Goal: Task Accomplishment & Management: Use online tool/utility

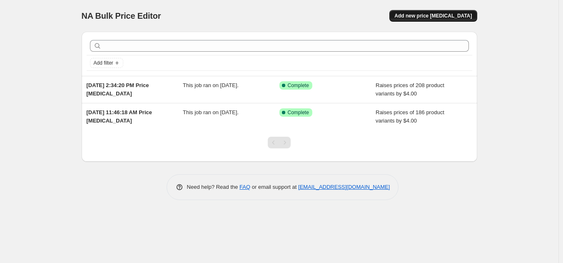
click at [432, 15] on span "Add new price [MEDICAL_DATA]" at bounding box center [434, 16] width 78 height 7
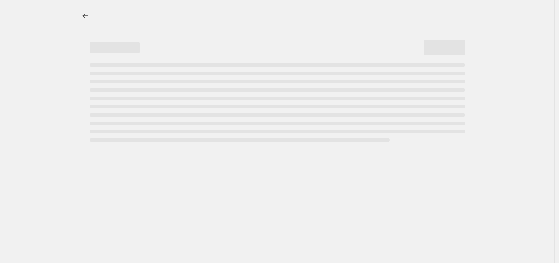
select select "percentage"
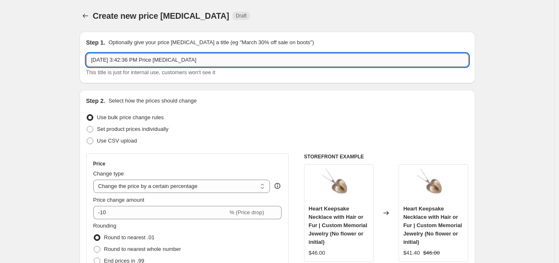
click at [123, 59] on input "Aug 12, 2025, 3:42:36 PM Price change job" at bounding box center [277, 59] width 383 height 13
drag, startPoint x: 207, startPoint y: 63, endPoint x: 128, endPoint y: 61, distance: 79.2
click at [128, 61] on input "Aug 12, 2025, 3:42:36 PM Price change job" at bounding box center [277, 59] width 383 height 13
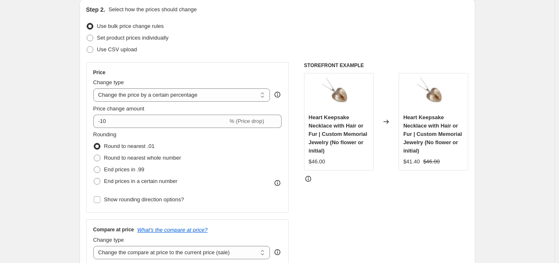
scroll to position [92, 0]
type input "[DATE], moving stock, lower prices"
click at [175, 95] on select "Change the price to a certain amount Change the price by a certain amount Chang…" at bounding box center [181, 94] width 177 height 13
click at [95, 88] on select "Change the price to a certain amount Change the price by a certain amount Chang…" at bounding box center [181, 94] width 177 height 13
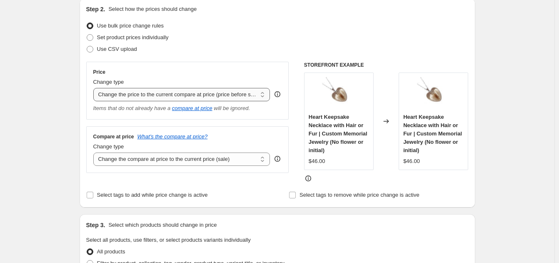
click at [193, 99] on select "Change the price to a certain amount Change the price by a certain amount Chang…" at bounding box center [181, 94] width 177 height 13
select select "by"
click at [95, 88] on select "Change the price to a certain amount Change the price by a certain amount Chang…" at bounding box center [181, 94] width 177 height 13
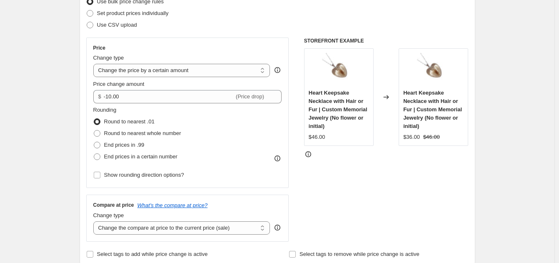
scroll to position [117, 0]
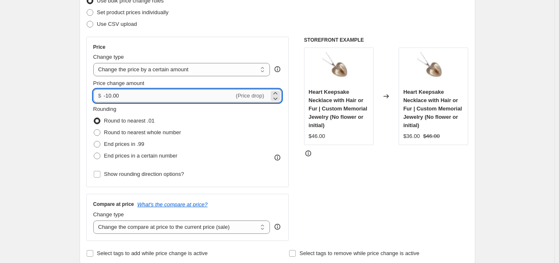
click at [113, 95] on input "-10.00" at bounding box center [169, 95] width 130 height 13
type input "-15.00"
click at [137, 66] on select "Change the price to a certain amount Change the price by a certain amount Chang…" at bounding box center [181, 69] width 177 height 13
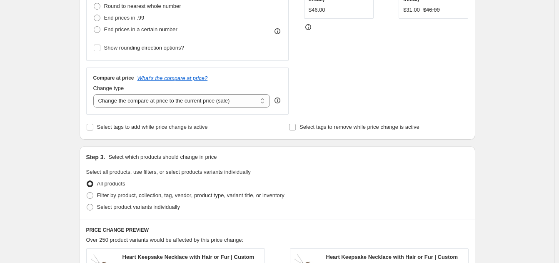
scroll to position [244, 0]
click at [123, 197] on span "Filter by product, collection, tag, vendor, product type, variant title, or inv…" at bounding box center [191, 194] width 188 height 6
click at [87, 192] on input "Filter by product, collection, tag, vendor, product type, variant title, or inv…" at bounding box center [87, 191] width 0 height 0
radio input "true"
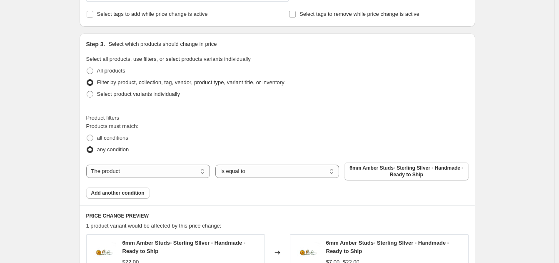
scroll to position [357, 0]
click at [171, 176] on select "The product The product's collection The product's tag The product's vendor The…" at bounding box center [148, 170] width 124 height 13
select select "collection"
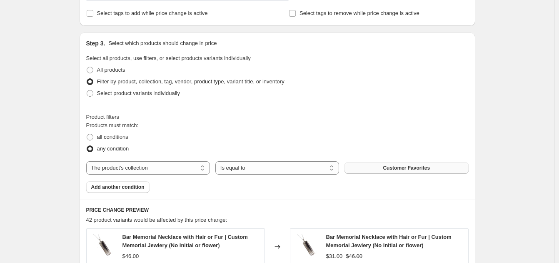
click at [383, 167] on button "Customer Favorites" at bounding box center [407, 168] width 124 height 12
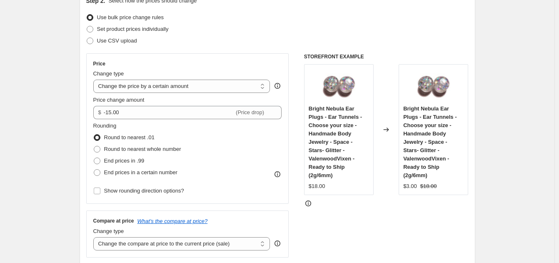
scroll to position [100, 0]
click at [134, 86] on select "Change the price to a certain amount Change the price by a certain amount Chang…" at bounding box center [181, 86] width 177 height 13
select select "percentage"
click at [95, 80] on select "Change the price to a certain amount Change the price by a certain amount Chang…" at bounding box center [181, 86] width 177 height 13
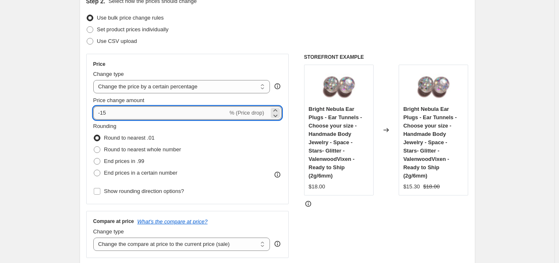
click at [113, 114] on input "-15" at bounding box center [160, 112] width 135 height 13
type input "-1"
type input "-30"
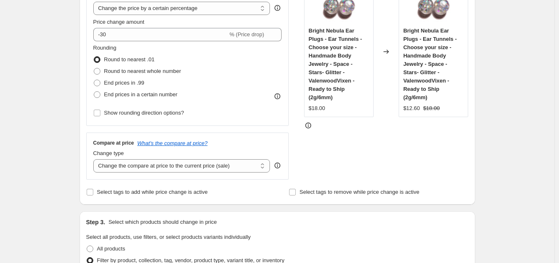
scroll to position [183, 0]
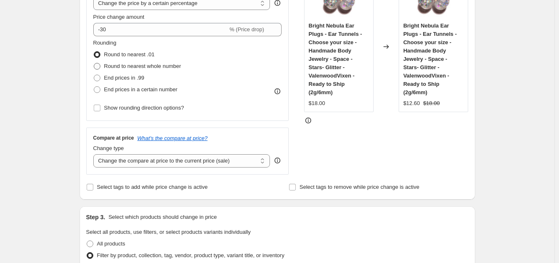
click at [100, 67] on span at bounding box center [97, 66] width 7 height 7
click at [94, 63] on input "Round to nearest whole number" at bounding box center [94, 63] width 0 height 0
radio input "true"
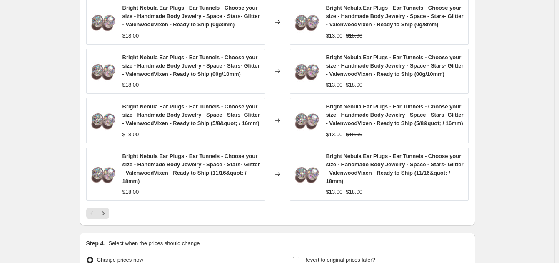
scroll to position [637, 0]
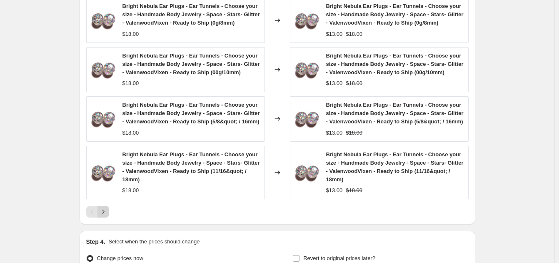
click at [108, 216] on icon "Next" at bounding box center [103, 212] width 8 height 8
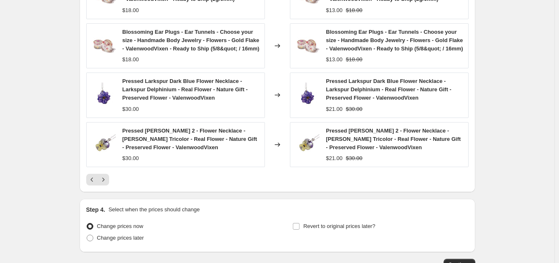
scroll to position [661, 0]
click at [104, 180] on icon "Next" at bounding box center [103, 179] width 2 height 4
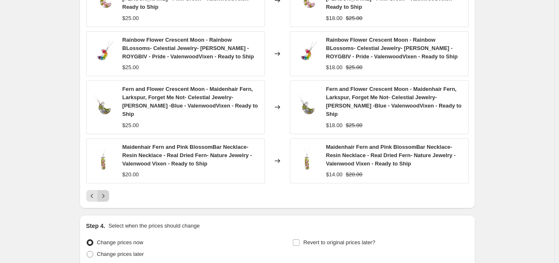
click at [106, 192] on icon "Next" at bounding box center [103, 196] width 8 height 8
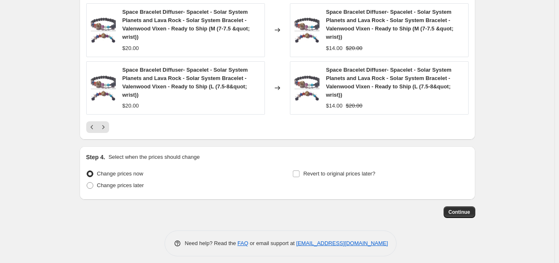
scroll to position [744, 0]
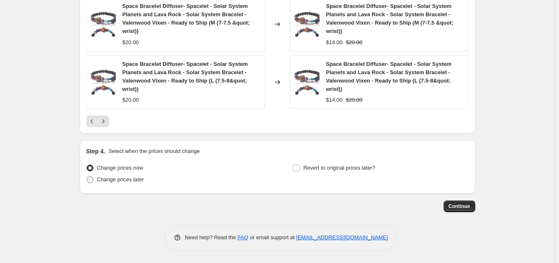
click at [110, 179] on span "Change prices later" at bounding box center [120, 179] width 47 height 6
click at [87, 177] on input "Change prices later" at bounding box center [87, 176] width 0 height 0
radio input "true"
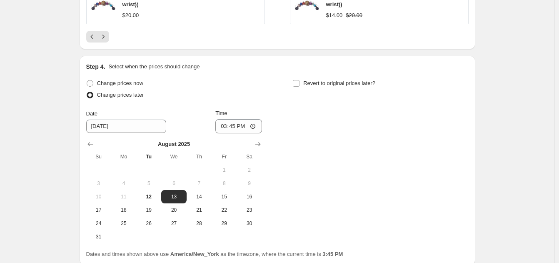
scroll to position [829, 0]
click at [298, 85] on input "Revert to original prices later?" at bounding box center [296, 83] width 7 height 7
checkbox input "true"
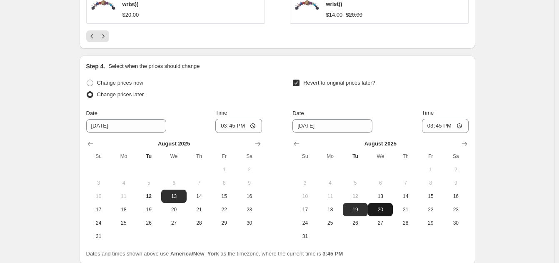
click at [382, 213] on span "20" at bounding box center [380, 209] width 18 height 7
type input "[DATE]"
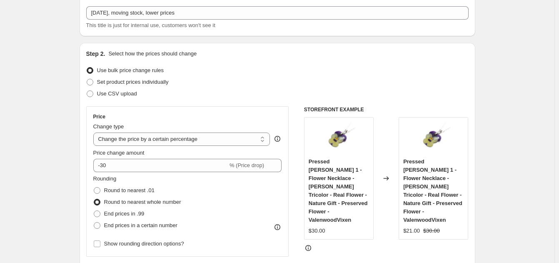
scroll to position [44, 0]
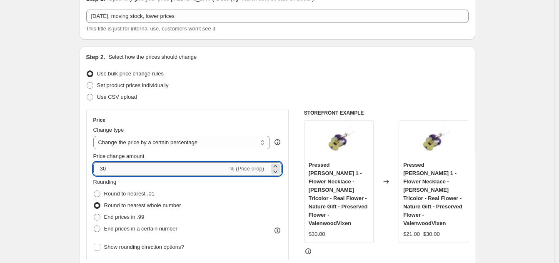
click at [108, 171] on input "-30" at bounding box center [160, 168] width 135 height 13
type input "-3"
type input "-25"
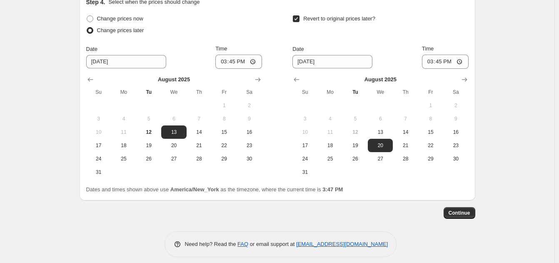
scroll to position [900, 0]
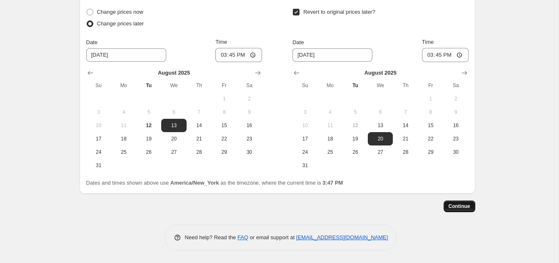
click at [461, 203] on span "Continue" at bounding box center [460, 206] width 22 height 7
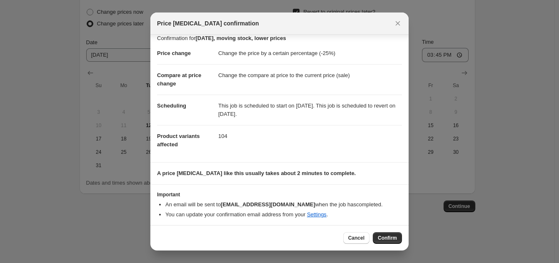
scroll to position [9, 0]
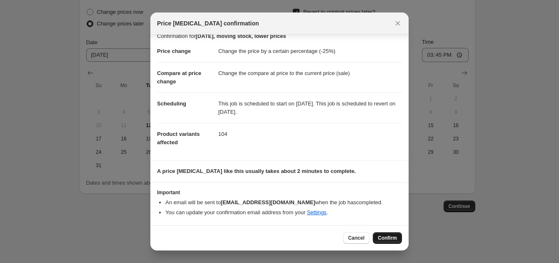
click at [388, 241] on button "Confirm" at bounding box center [387, 238] width 29 height 12
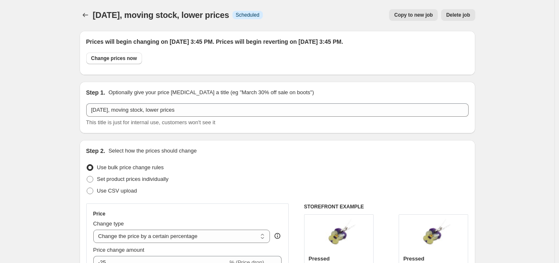
scroll to position [1, 0]
click at [118, 60] on span "Change prices now" at bounding box center [114, 58] width 46 height 7
radio input "true"
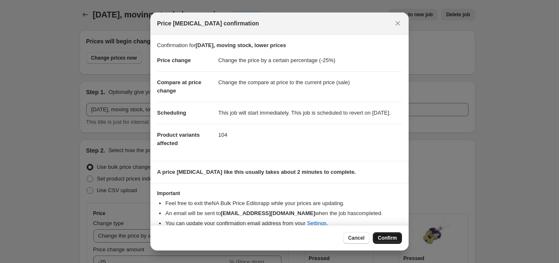
click at [387, 236] on span "Confirm" at bounding box center [387, 238] width 19 height 7
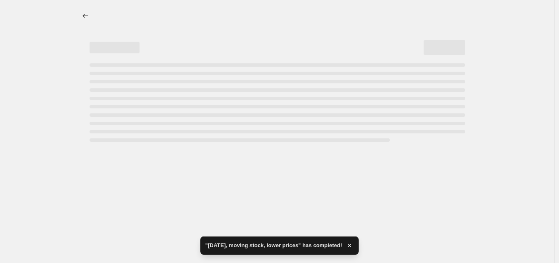
select select "percentage"
select select "collection"
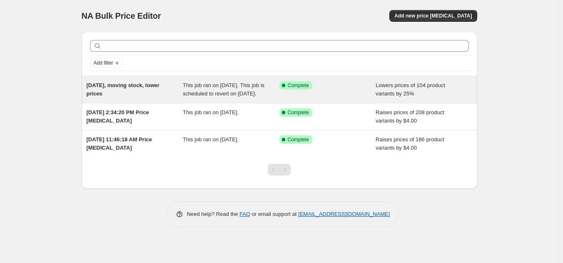
click at [138, 88] on span "[DATE], moving stock, lower prices" at bounding box center [123, 89] width 73 height 15
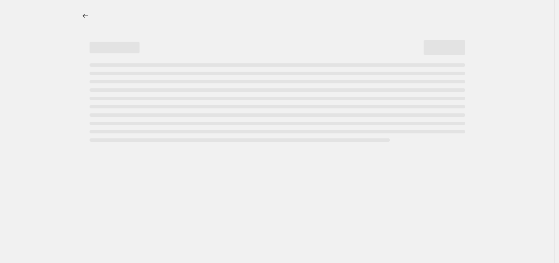
select select "percentage"
select select "collection"
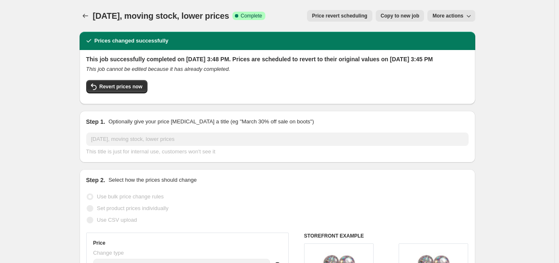
click at [86, 16] on icon "Price change jobs" at bounding box center [85, 16] width 8 height 8
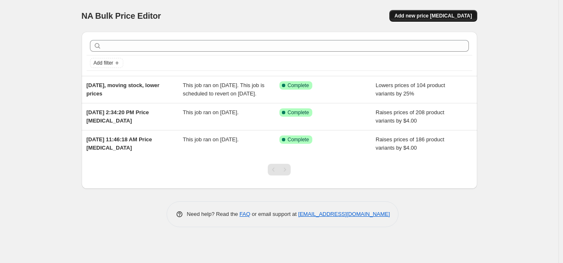
click at [427, 15] on span "Add new price [MEDICAL_DATA]" at bounding box center [434, 16] width 78 height 7
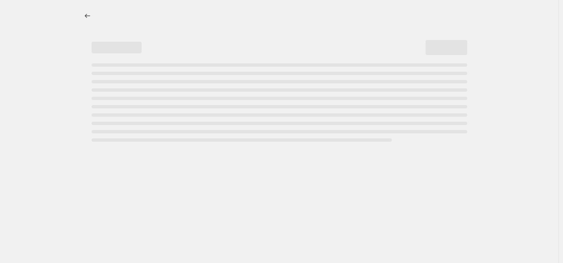
select select "percentage"
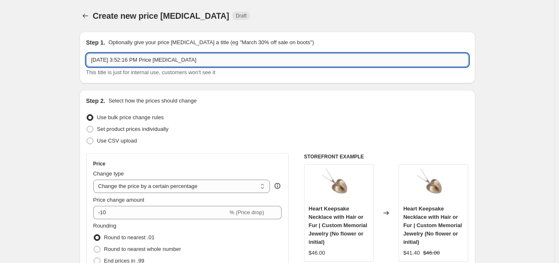
drag, startPoint x: 127, startPoint y: 61, endPoint x: 215, endPoint y: 66, distance: 88.5
click at [215, 66] on input "[DATE] 3:52:16 PM Price [MEDICAL_DATA]" at bounding box center [277, 59] width 383 height 13
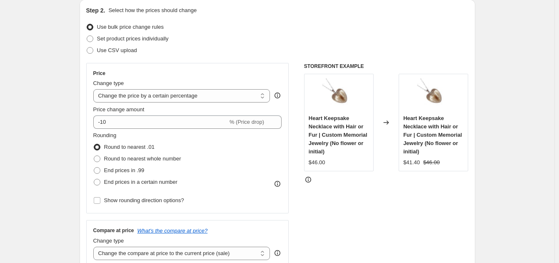
scroll to position [91, 0]
type input "[DATE], school sale keepsakes"
click at [165, 110] on div "Price change amount" at bounding box center [187, 109] width 189 height 8
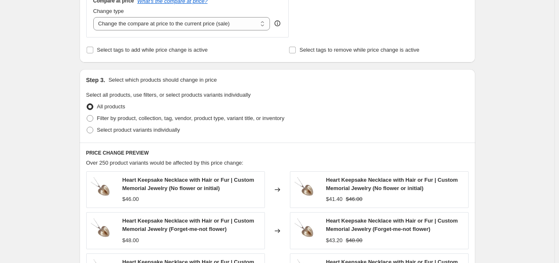
scroll to position [320, 0]
click at [93, 121] on span at bounding box center [90, 118] width 7 height 7
click at [87, 115] on input "Filter by product, collection, tag, vendor, product type, variant title, or inv…" at bounding box center [87, 115] width 0 height 0
radio input "true"
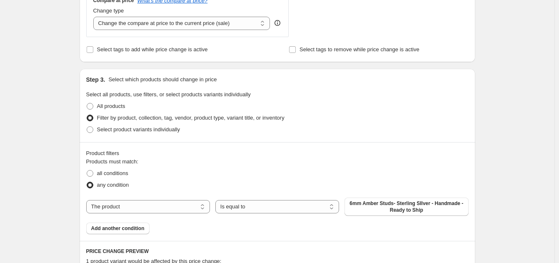
click at [259, 198] on div "The product The product's collection The product's tag The product's vendor The…" at bounding box center [277, 207] width 383 height 18
click at [170, 210] on select "The product The product's collection The product's tag The product's vendor The…" at bounding box center [148, 206] width 124 height 13
select select "collection"
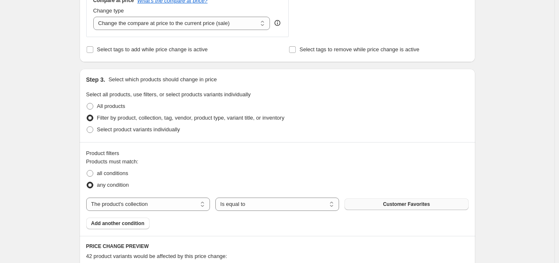
click at [404, 206] on span "Customer Favorites" at bounding box center [406, 204] width 47 height 7
click at [58, 193] on div "Create new price [MEDICAL_DATA]. This page is ready Create new price [MEDICAL_D…" at bounding box center [277, 150] width 555 height 940
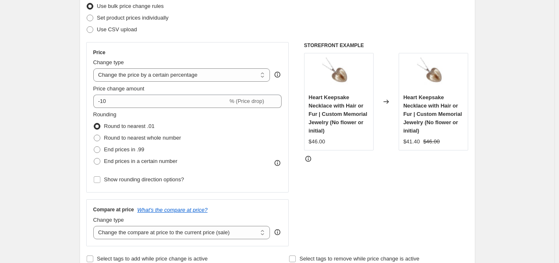
scroll to position [111, 0]
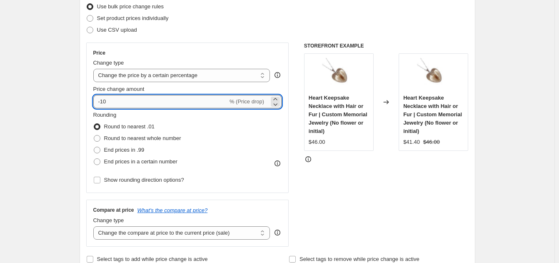
click at [114, 104] on input "-10" at bounding box center [160, 101] width 135 height 13
type input "-15"
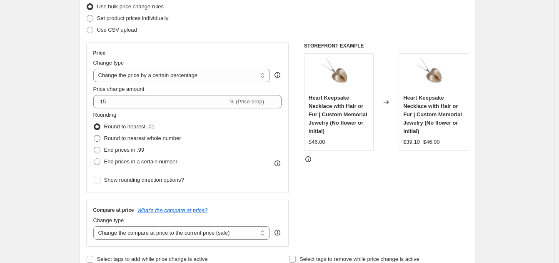
click at [98, 139] on span at bounding box center [97, 138] width 7 height 7
click at [94, 135] on input "Round to nearest whole number" at bounding box center [94, 135] width 0 height 0
radio input "true"
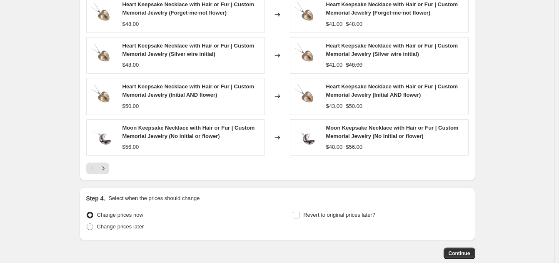
scroll to position [678, 0]
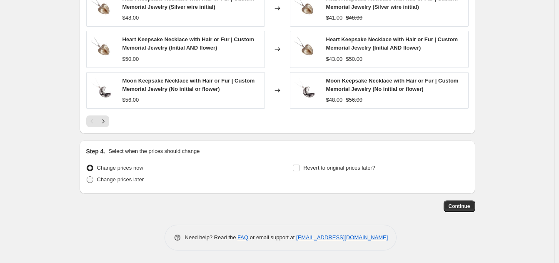
click at [119, 180] on span "Change prices later" at bounding box center [120, 179] width 47 height 6
click at [87, 177] on input "Change prices later" at bounding box center [87, 176] width 0 height 0
radio input "true"
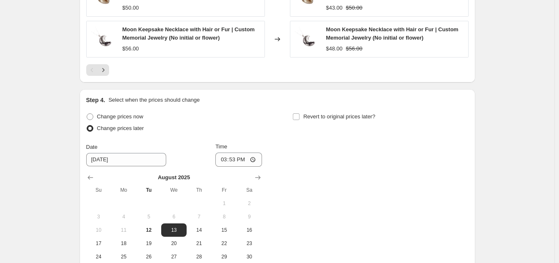
click at [119, 180] on div at bounding box center [174, 177] width 176 height 8
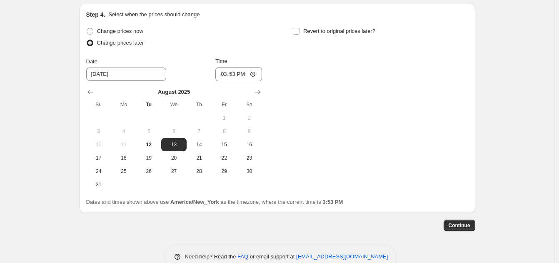
scroll to position [815, 0]
click at [329, 33] on span "Revert to original prices later?" at bounding box center [339, 30] width 72 height 6
click at [300, 33] on input "Revert to original prices later?" at bounding box center [296, 30] width 7 height 7
checkbox input "true"
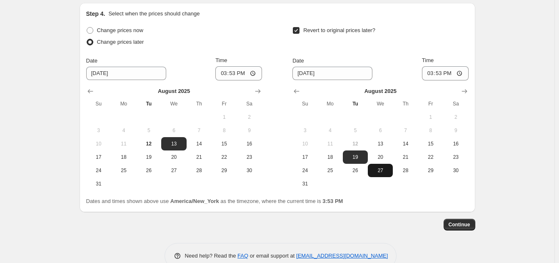
click at [386, 173] on span "27" at bounding box center [380, 170] width 18 height 7
type input "[DATE]"
click at [457, 228] on span "Continue" at bounding box center [460, 224] width 22 height 7
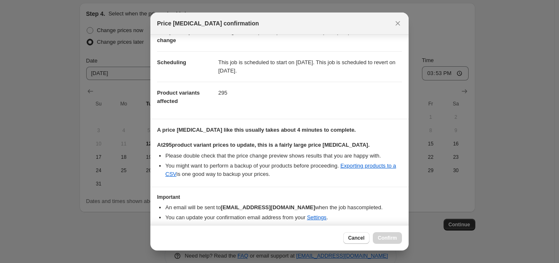
scroll to position [58, 0]
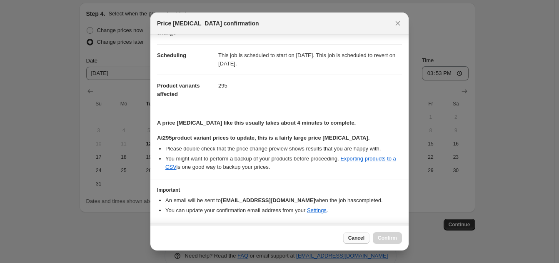
click at [356, 239] on span "Cancel" at bounding box center [356, 238] width 16 height 7
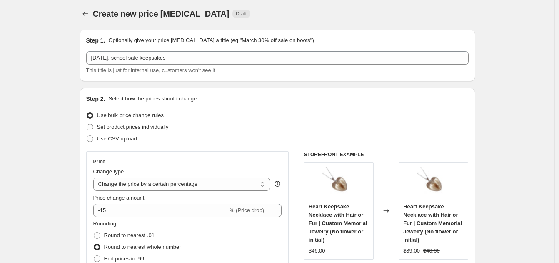
scroll to position [3, 0]
click at [88, 11] on icon "Price change jobs" at bounding box center [85, 13] width 8 height 8
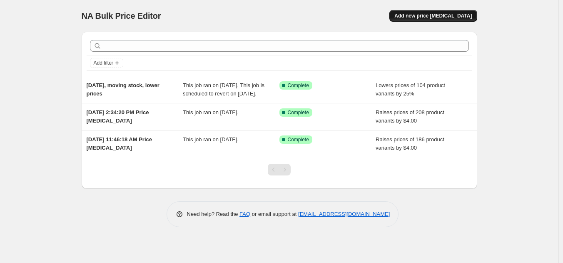
click at [425, 15] on span "Add new price [MEDICAL_DATA]" at bounding box center [434, 16] width 78 height 7
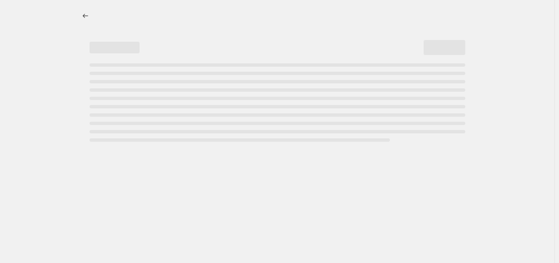
select select "percentage"
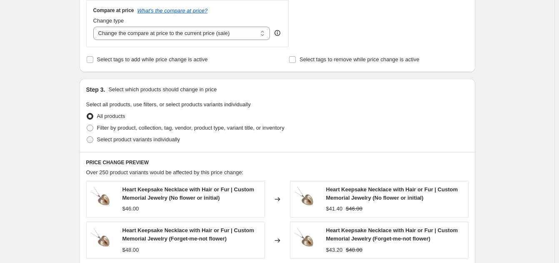
scroll to position [312, 0]
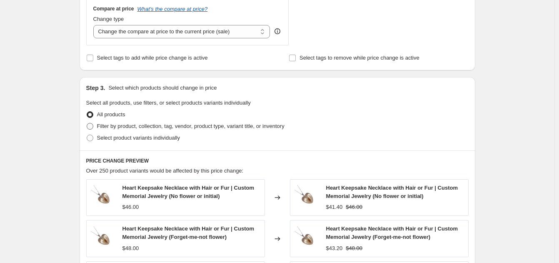
click at [119, 129] on span "Filter by product, collection, tag, vendor, product type, variant title, or inv…" at bounding box center [191, 126] width 188 height 6
click at [87, 123] on input "Filter by product, collection, tag, vendor, product type, variant title, or inv…" at bounding box center [87, 123] width 0 height 0
radio input "true"
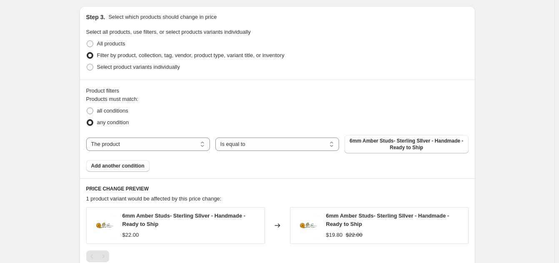
scroll to position [385, 0]
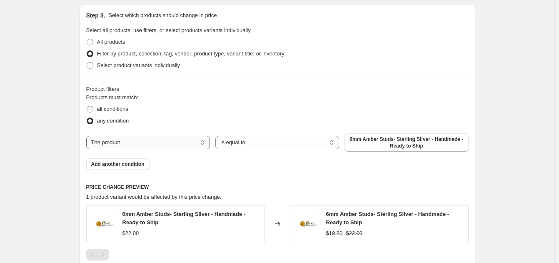
click at [170, 143] on select "The product The product's collection The product's tag The product's vendor The…" at bounding box center [148, 142] width 124 height 13
select select "collection"
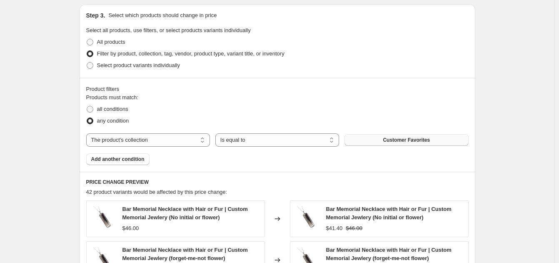
click at [376, 136] on button "Customer Favorites" at bounding box center [407, 140] width 124 height 12
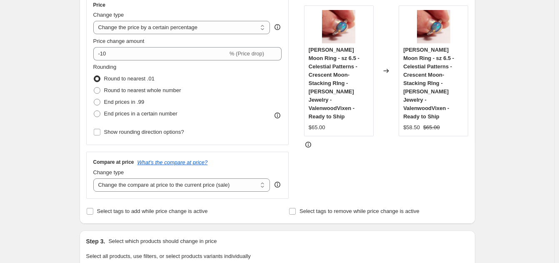
scroll to position [158, 0]
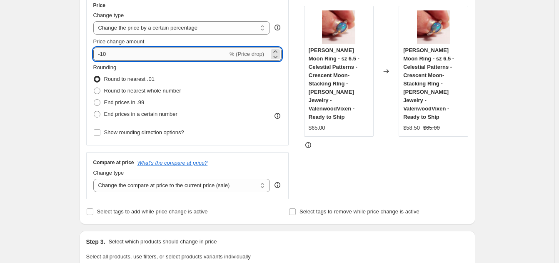
click at [113, 54] on input "-10" at bounding box center [160, 54] width 135 height 13
type input "-15"
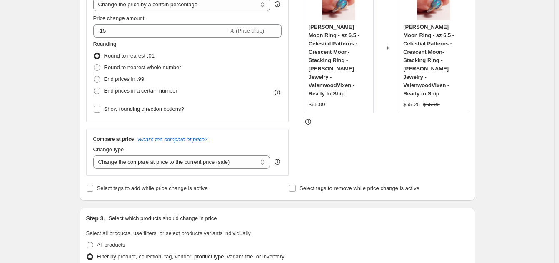
scroll to position [185, 0]
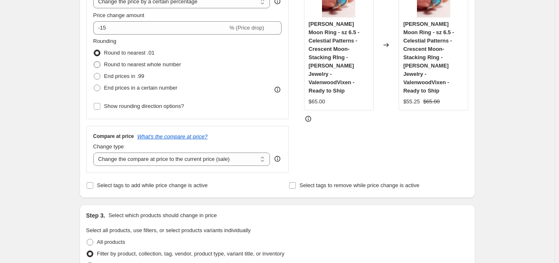
click at [100, 65] on span at bounding box center [97, 64] width 7 height 7
click at [94, 62] on input "Round to nearest whole number" at bounding box center [94, 61] width 0 height 0
radio input "true"
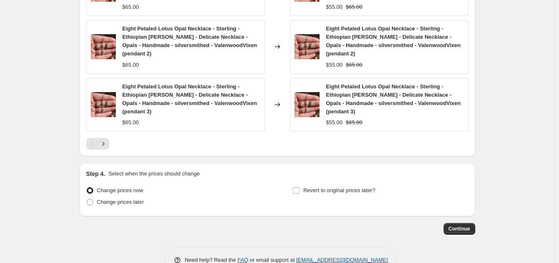
scroll to position [730, 0]
click at [104, 198] on span "Change prices later" at bounding box center [120, 201] width 47 height 6
click at [87, 198] on input "Change prices later" at bounding box center [87, 198] width 0 height 0
radio input "true"
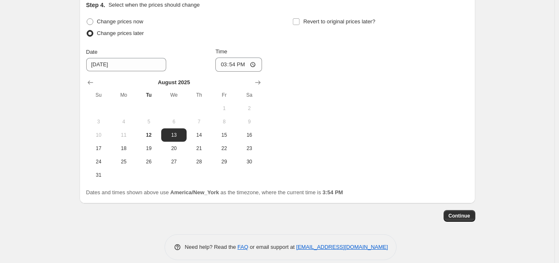
scroll to position [900, 0]
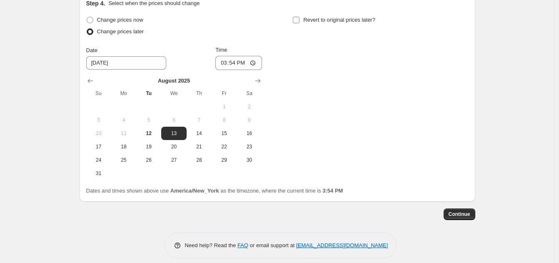
click at [305, 14] on label "Revert to original prices later?" at bounding box center [334, 20] width 83 height 12
click at [300, 17] on input "Revert to original prices later?" at bounding box center [296, 20] width 7 height 7
checkbox input "true"
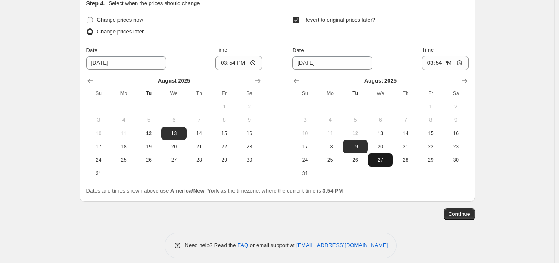
click at [388, 157] on span "27" at bounding box center [380, 160] width 18 height 7
type input "[DATE]"
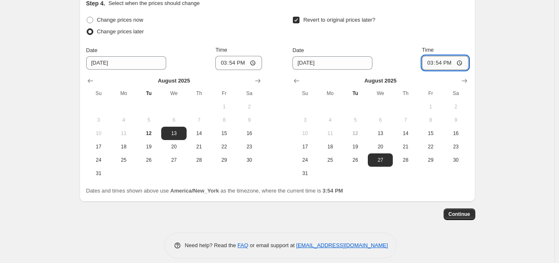
click at [442, 56] on input "15:54" at bounding box center [445, 63] width 47 height 14
click at [463, 58] on input "15:54" at bounding box center [445, 63] width 47 height 14
type input "00:00"
click at [460, 211] on span "Continue" at bounding box center [460, 214] width 22 height 7
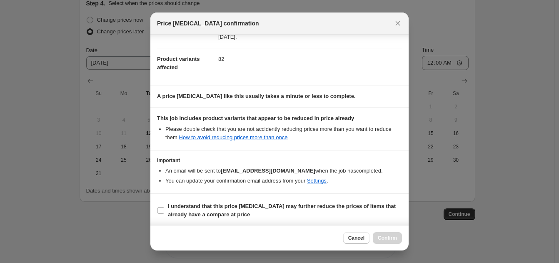
scroll to position [86, 0]
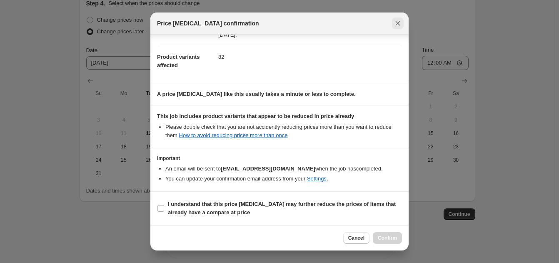
click at [394, 26] on icon "Close" at bounding box center [398, 23] width 8 height 8
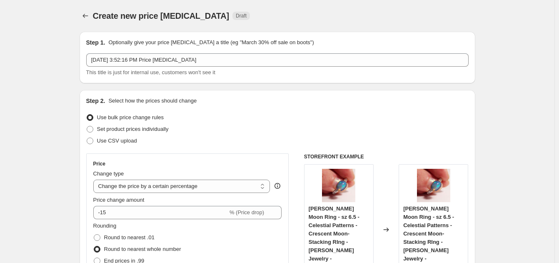
scroll to position [900, 0]
